Goal: Find specific page/section: Find specific page/section

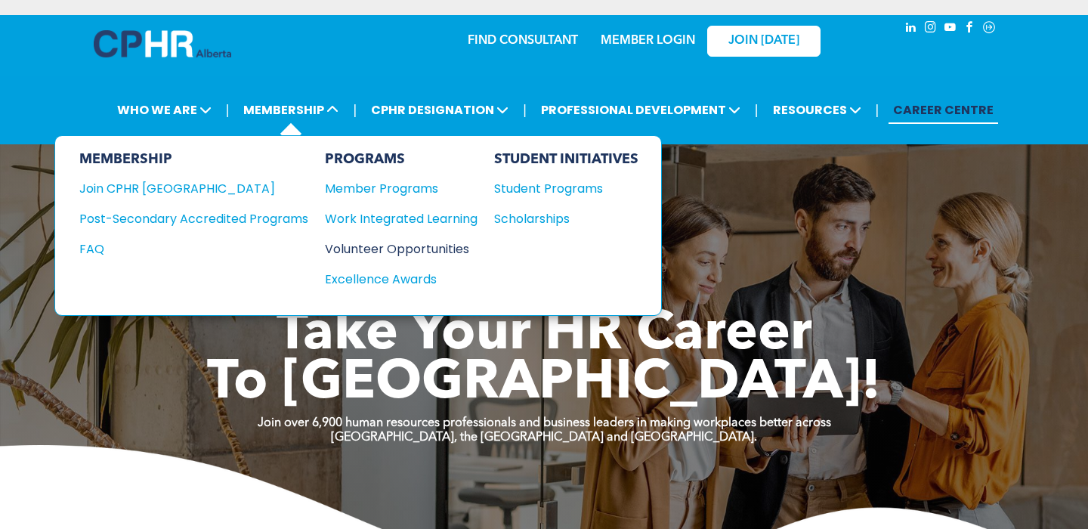
click at [381, 248] on div "Volunteer Opportunities" at bounding box center [393, 248] width 137 height 19
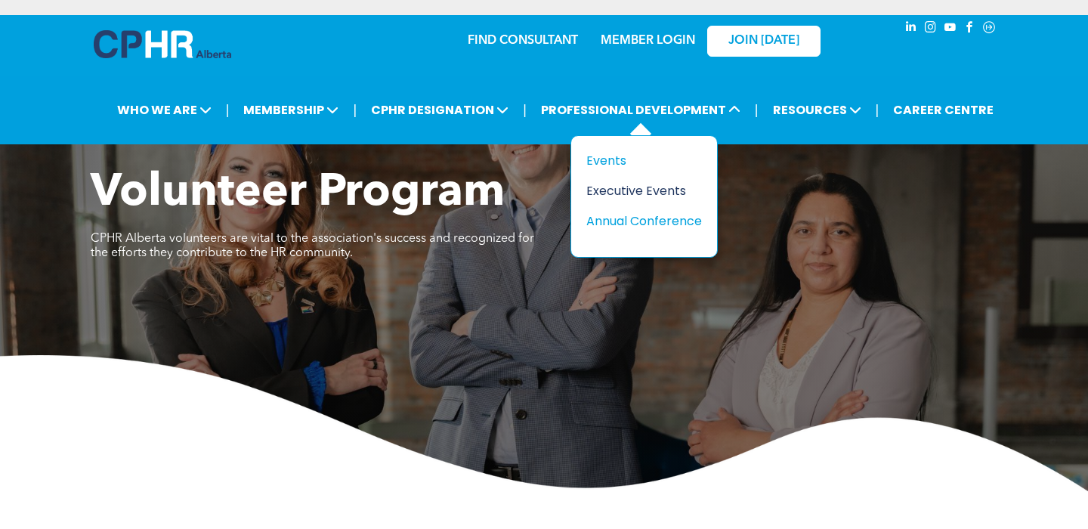
click at [611, 188] on div "Executive Events" at bounding box center [638, 190] width 104 height 19
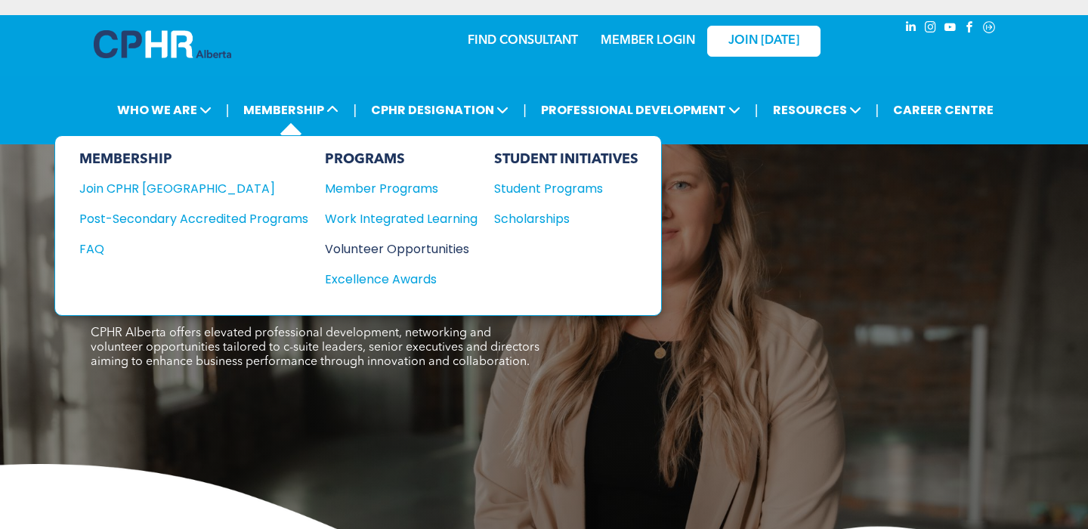
click at [372, 245] on div "Volunteer Opportunities" at bounding box center [393, 248] width 137 height 19
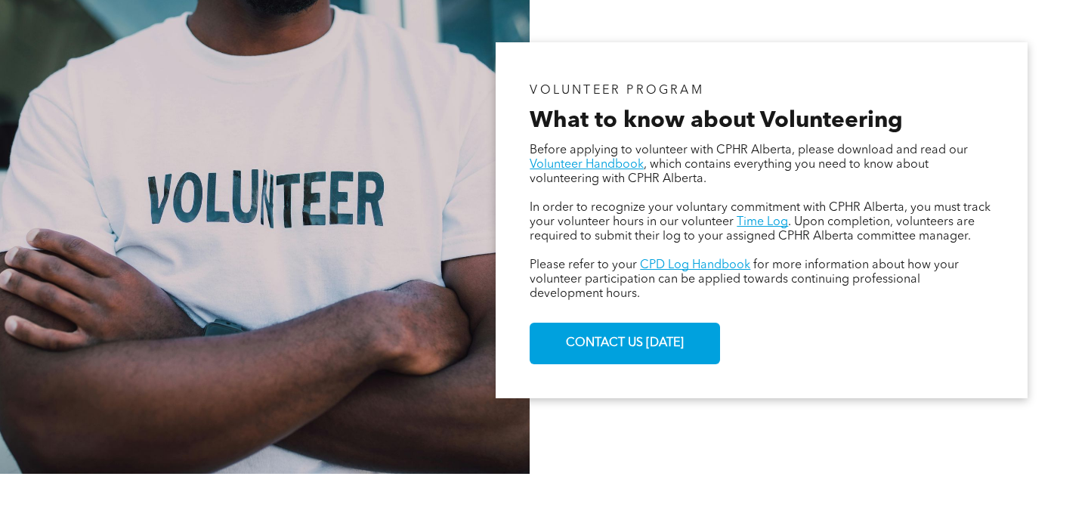
scroll to position [893, 0]
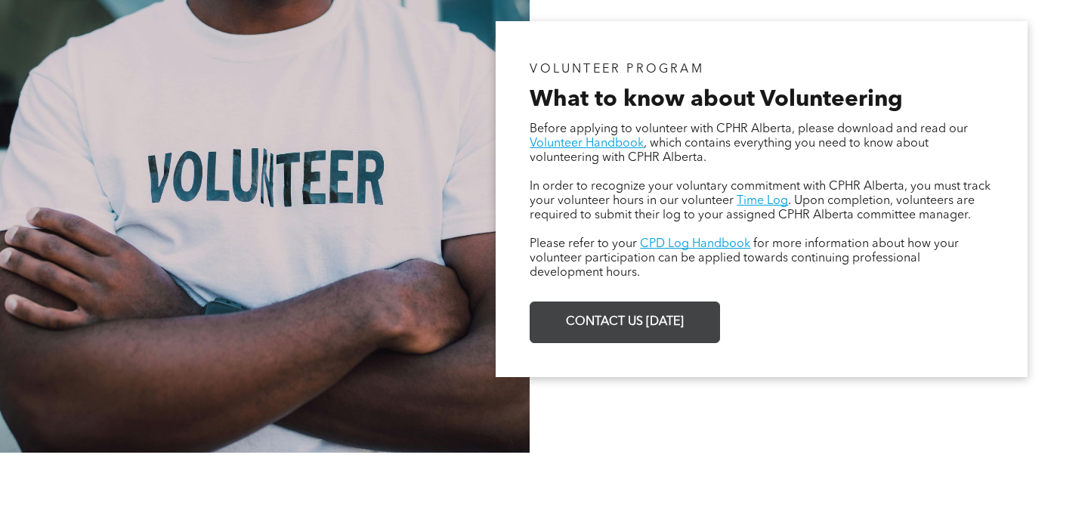
click at [617, 326] on span "CONTACT US [DATE]" at bounding box center [624, 321] width 128 height 29
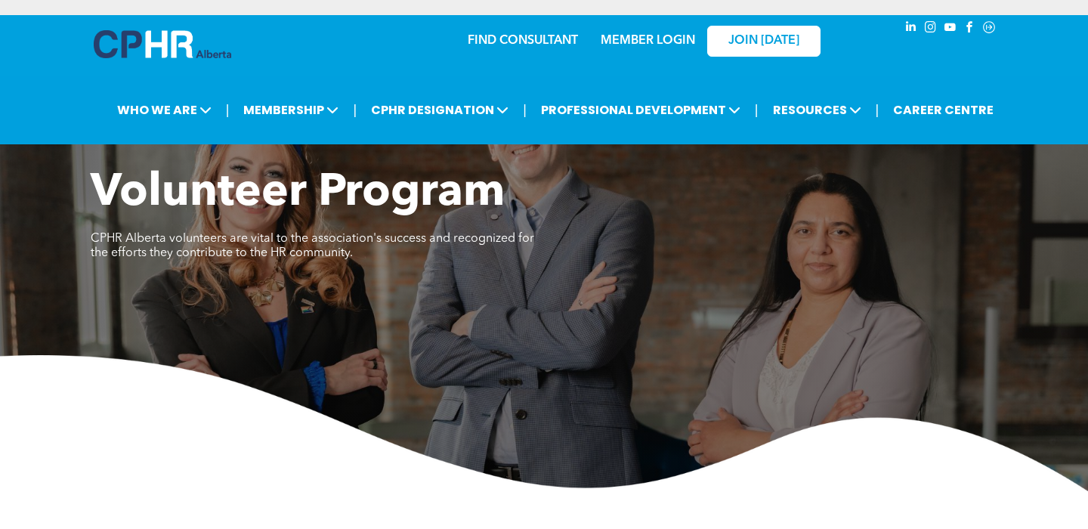
scroll to position [0, 0]
